Goal: Check status: Check status

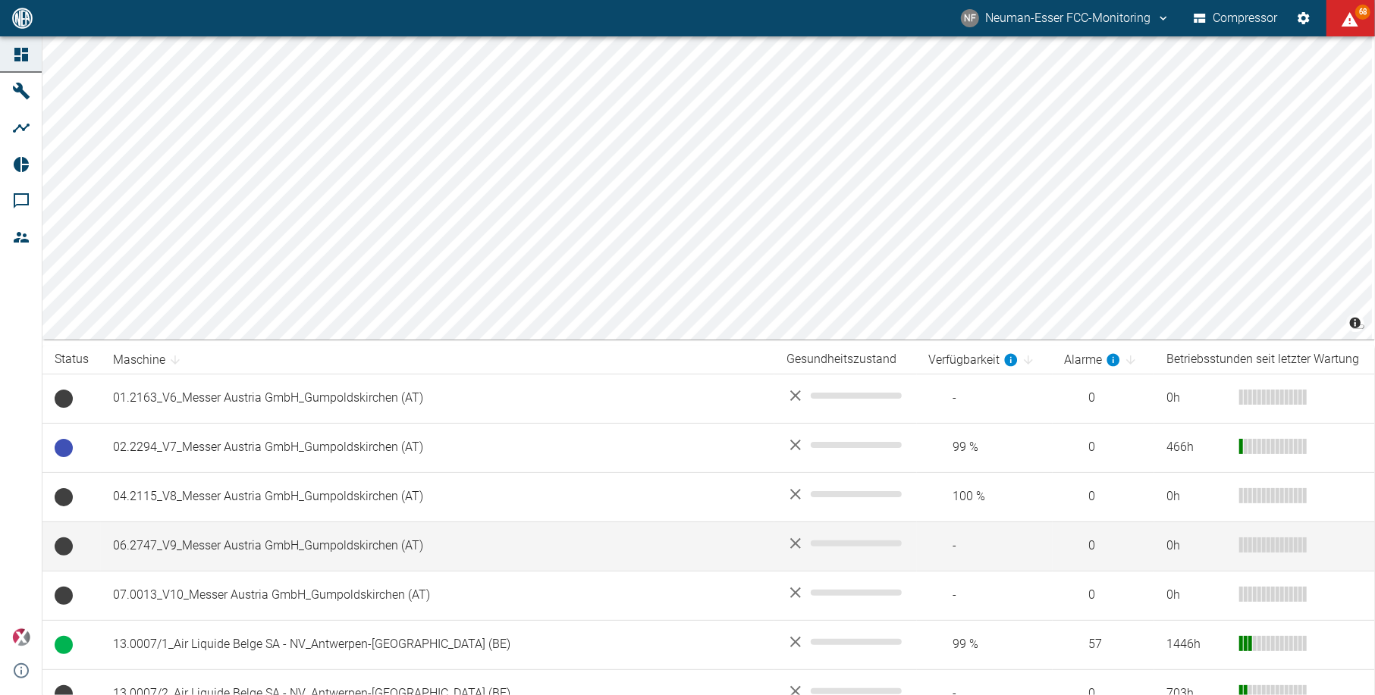
scroll to position [101, 0]
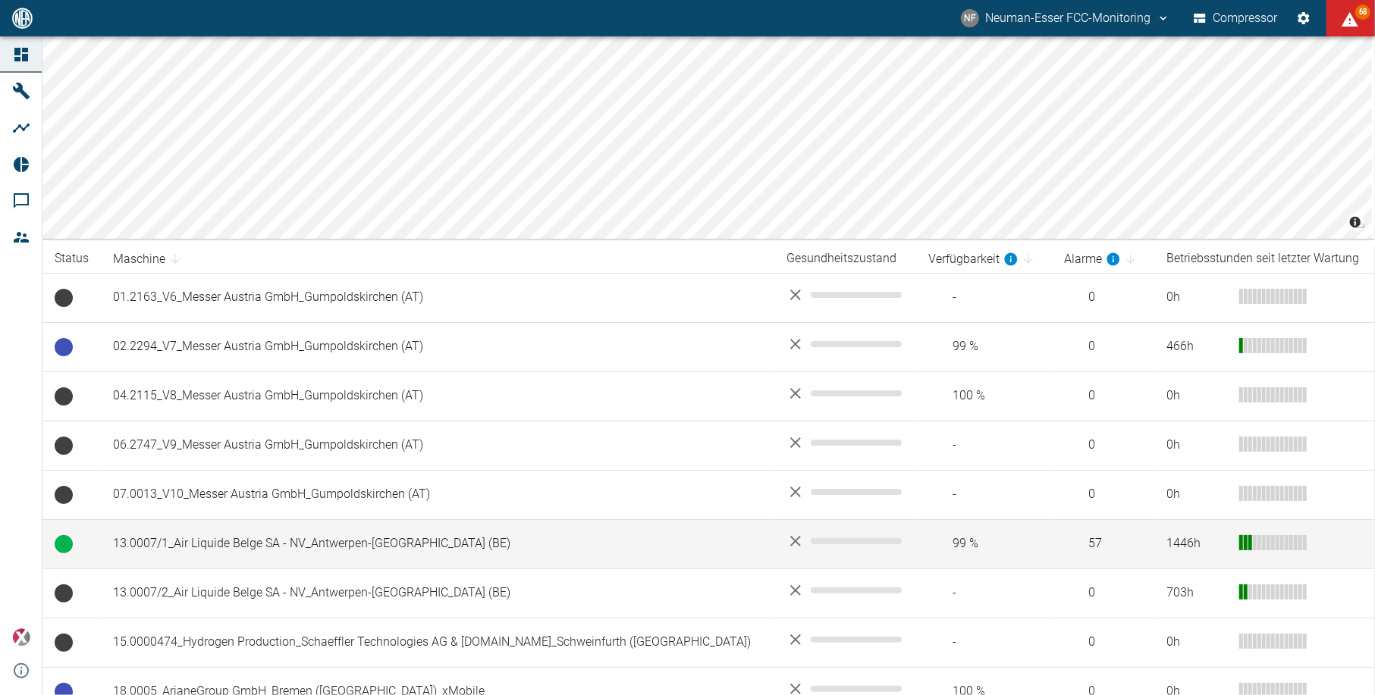
click at [462, 545] on td "13.0007/1_Air Liquide Belge SA - NV_Antwerpen-[GEOGRAPHIC_DATA] (BE)" at bounding box center [437, 544] width 673 height 49
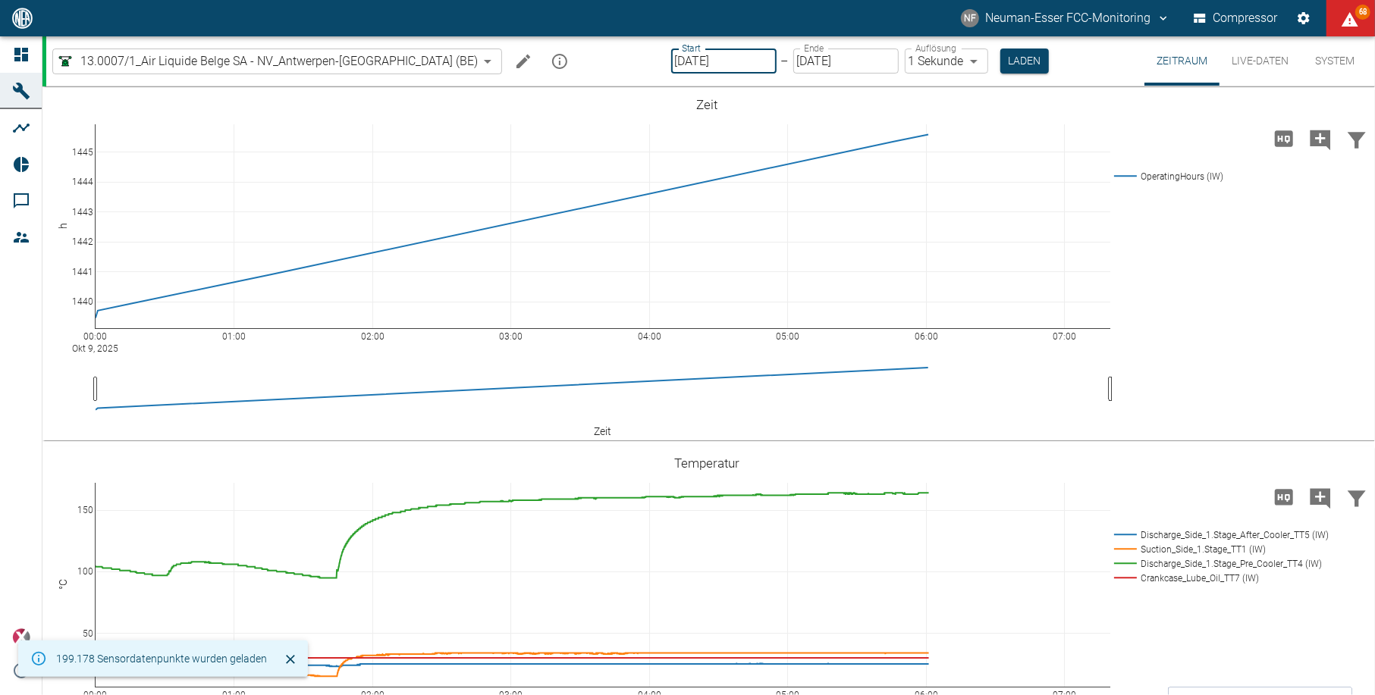
click at [671, 53] on input "[DATE]" at bounding box center [723, 61] width 105 height 25
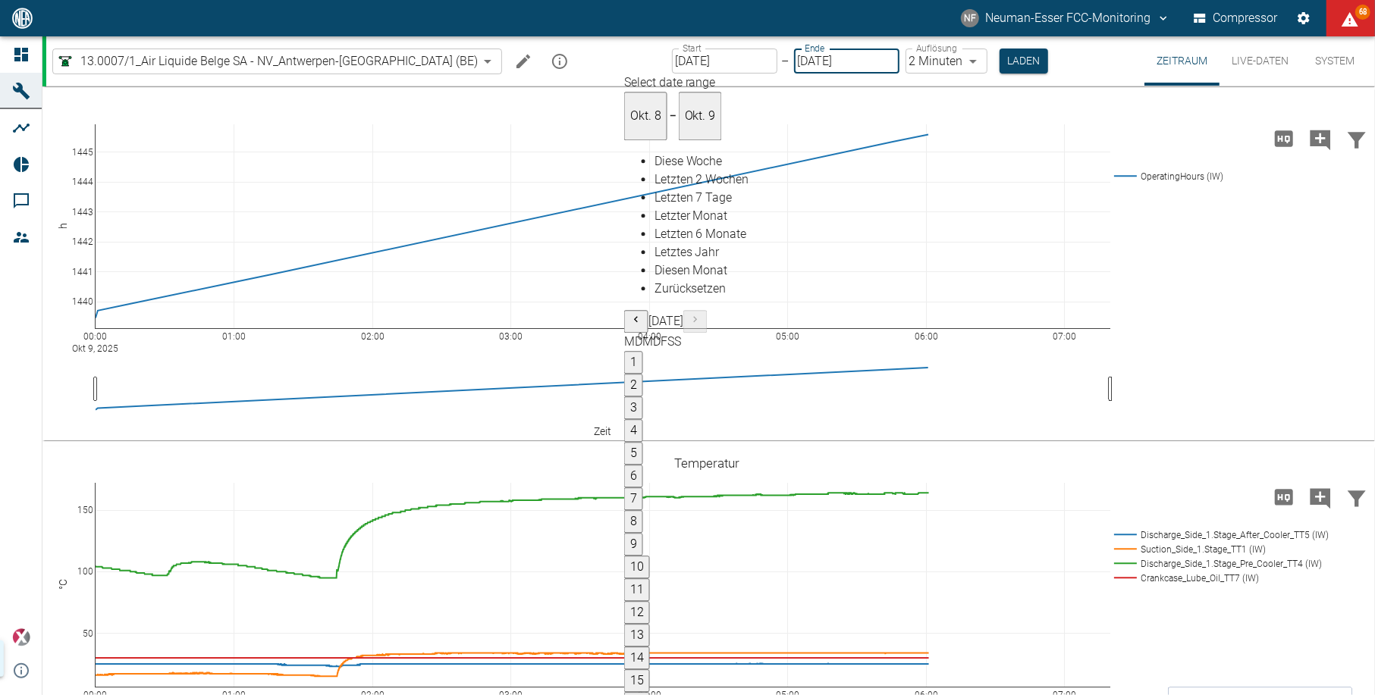
type input "[DATE]"
type input "2min"
type input "[DATE]"
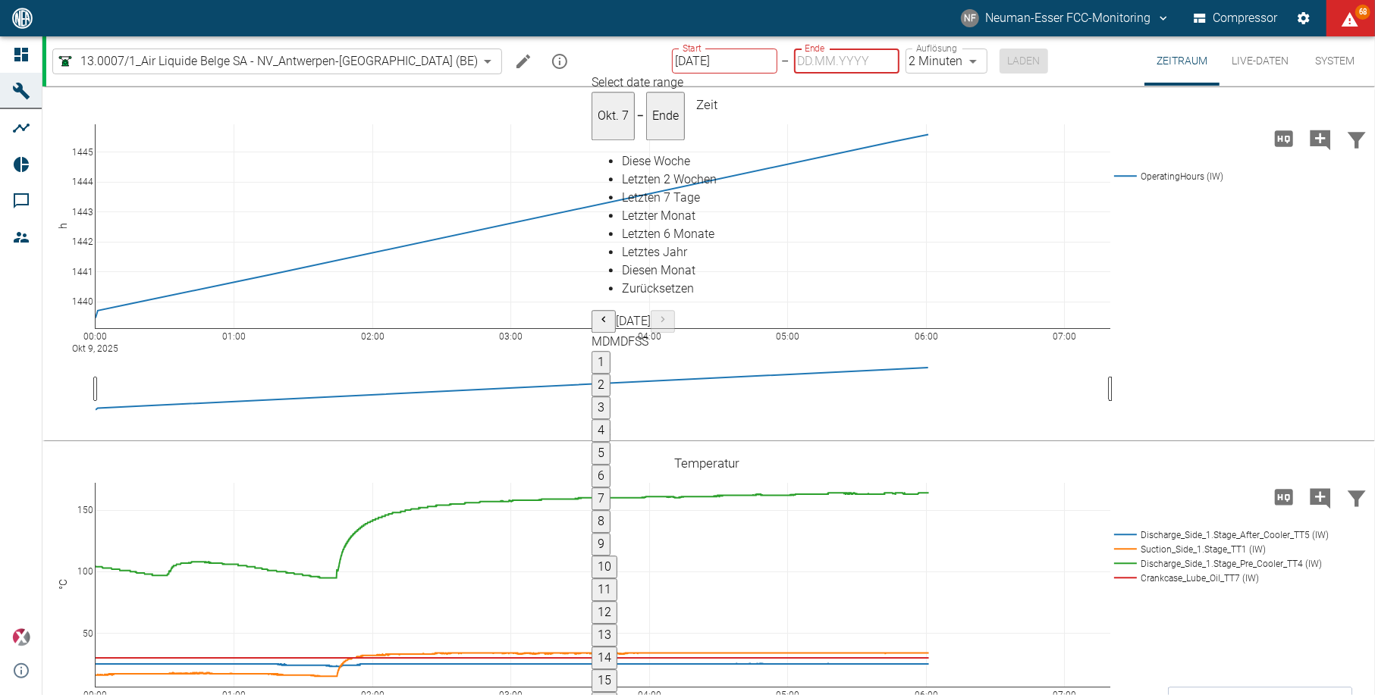
type input "[DATE]"
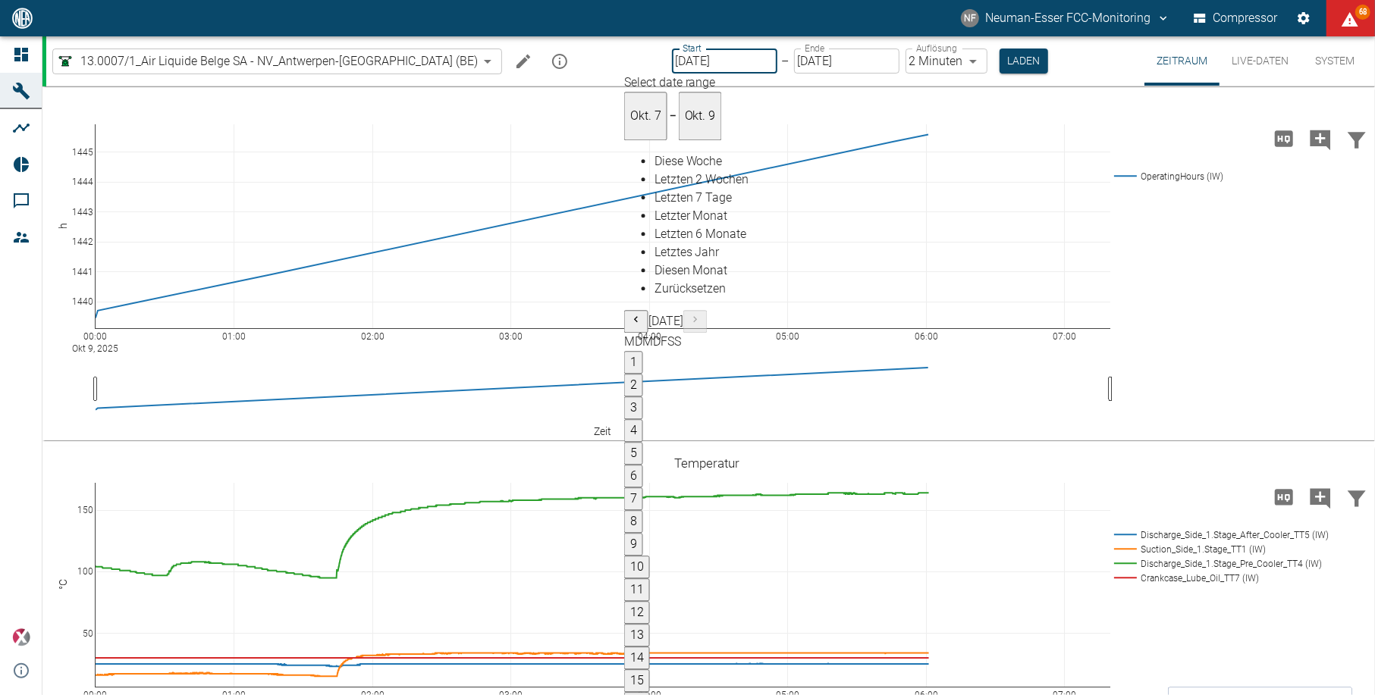
click at [904, 56] on body "[PERSON_NAME] FCC-Monitoring Compressor 68 Dashboard Maschinen Analysen Reports…" at bounding box center [687, 347] width 1375 height 695
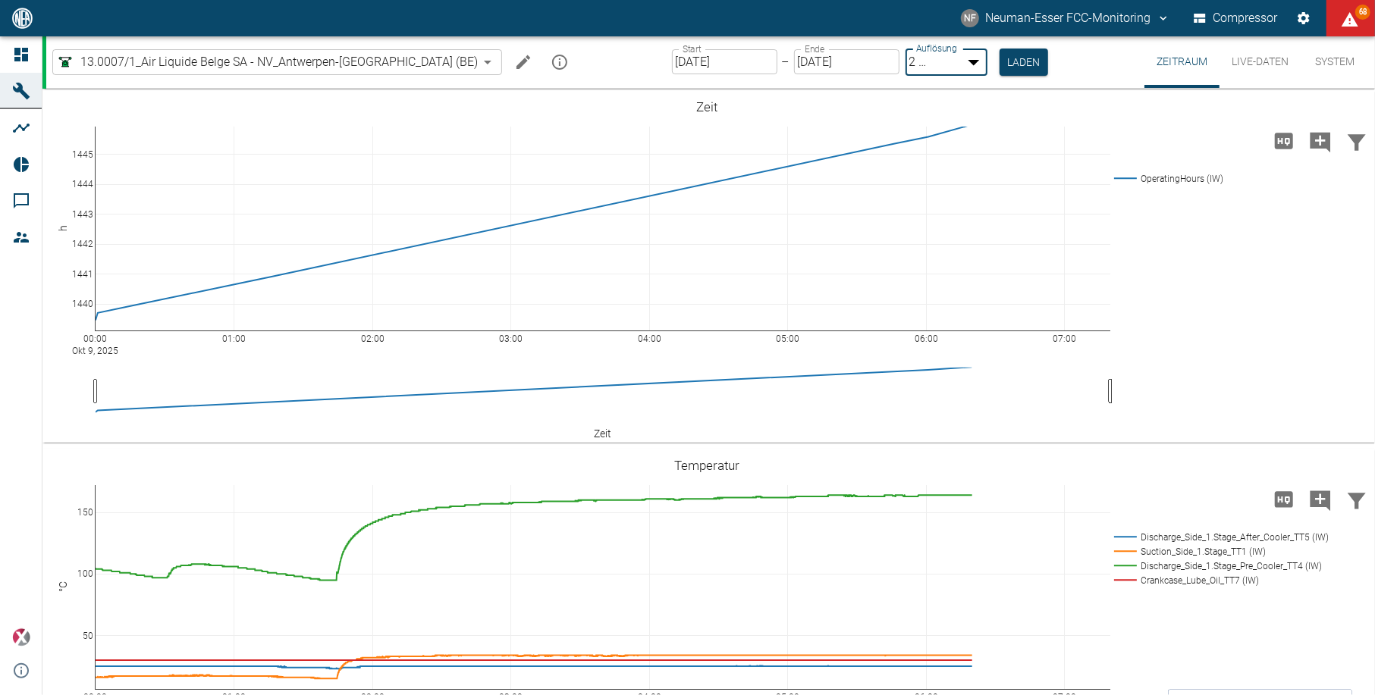
type input "1sec"
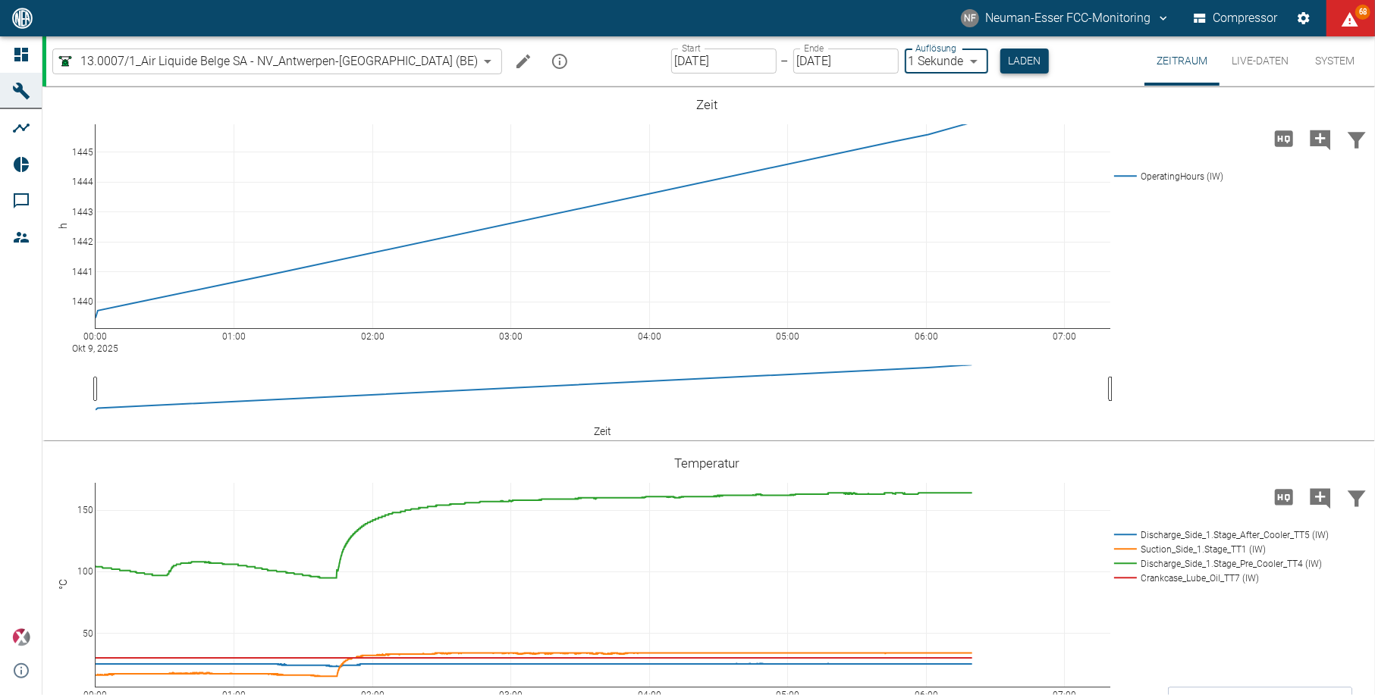
click at [1000, 61] on button "Laden" at bounding box center [1024, 61] width 49 height 25
